Goal: Information Seeking & Learning: Understand process/instructions

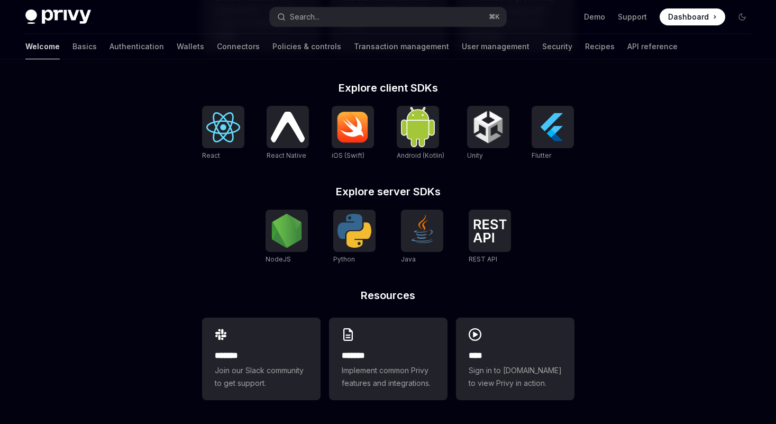
scroll to position [417, 0]
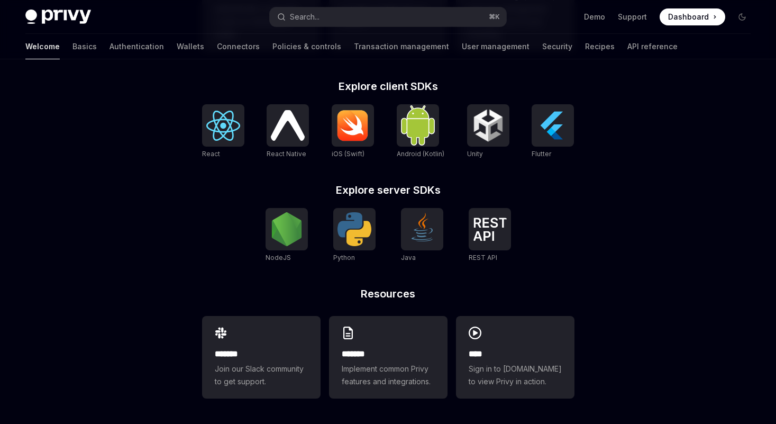
click at [201, 120] on div "**********" at bounding box center [388, 170] width 406 height 508
click at [216, 120] on img at bounding box center [223, 126] width 34 height 30
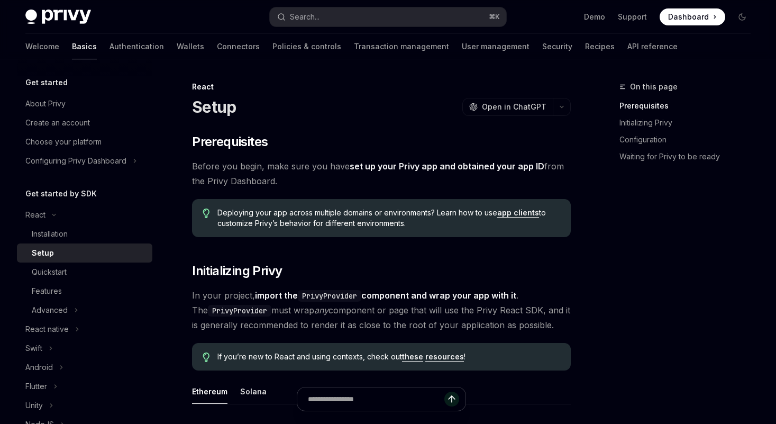
scroll to position [93, 0]
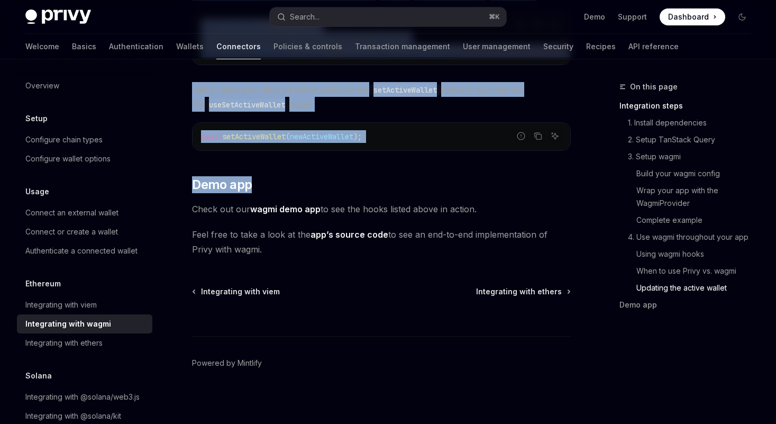
scroll to position [3087, 0]
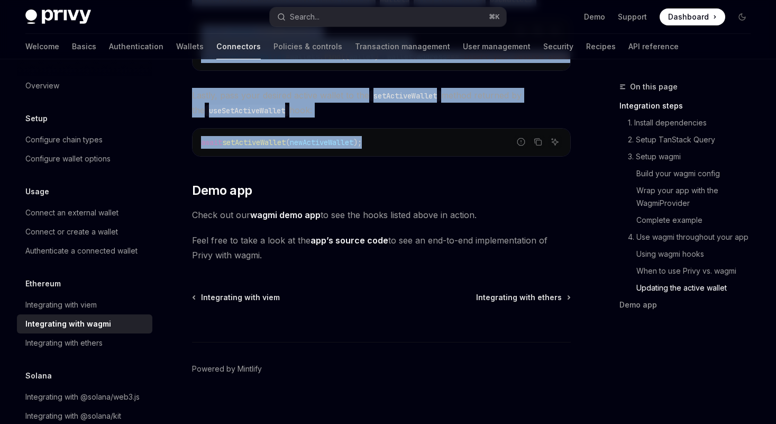
drag, startPoint x: 191, startPoint y: 81, endPoint x: 387, endPoint y: 141, distance: 205.2
copy div "Ethereum Integrating with wagmi OpenAI Open in ChatGPT OpenAI Open in ChatGPT W…"
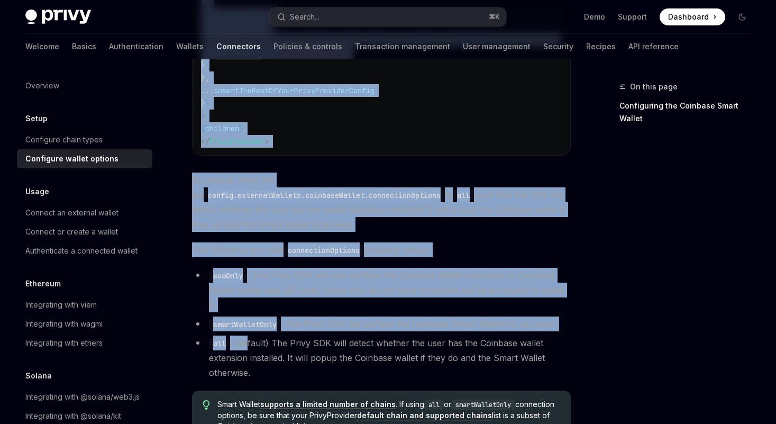
scroll to position [1607, 0]
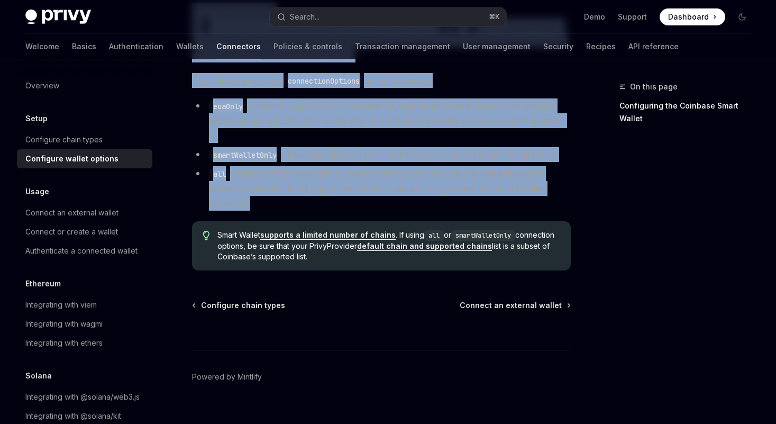
drag, startPoint x: 193, startPoint y: 87, endPoint x: 276, endPoint y: 187, distance: 129.9
copy div "Setup Configure wallet options OpenAI Open in ChatGPT OpenAI Open in ChatGPT To…"
